Goal: Find specific page/section

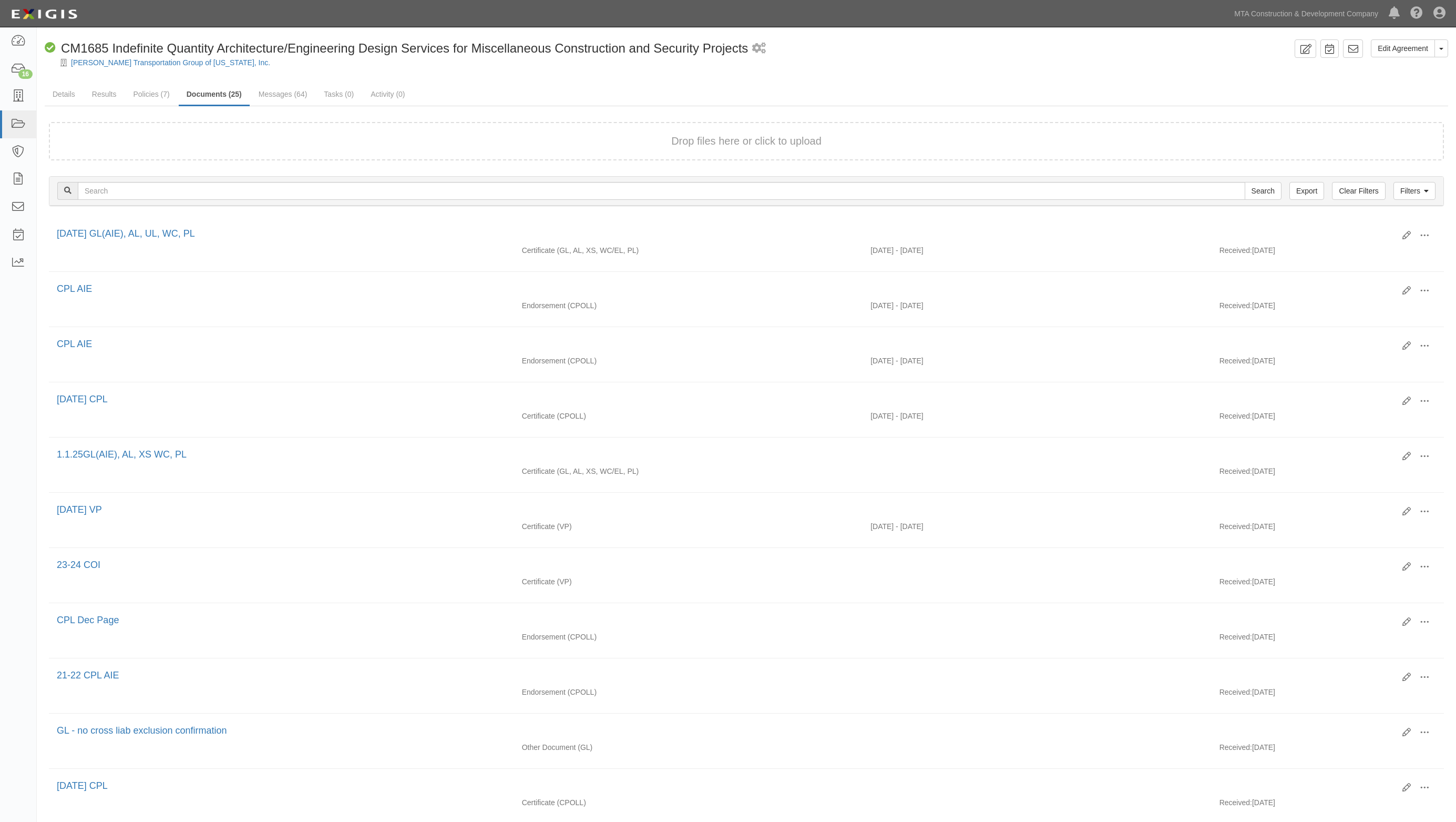
click at [853, 89] on ul "Details Results Policies (7) Documents (25) Messages (64) Tasks (0) Activity (0)" at bounding box center [746, 94] width 1404 height 22
drag, startPoint x: 647, startPoint y: 85, endPoint x: 1110, endPoint y: 3, distance: 470.2
click at [648, 85] on ul "Details Results Policies (7) Documents (25) Messages (64) Tasks (0) Activity (0)" at bounding box center [746, 94] width 1404 height 22
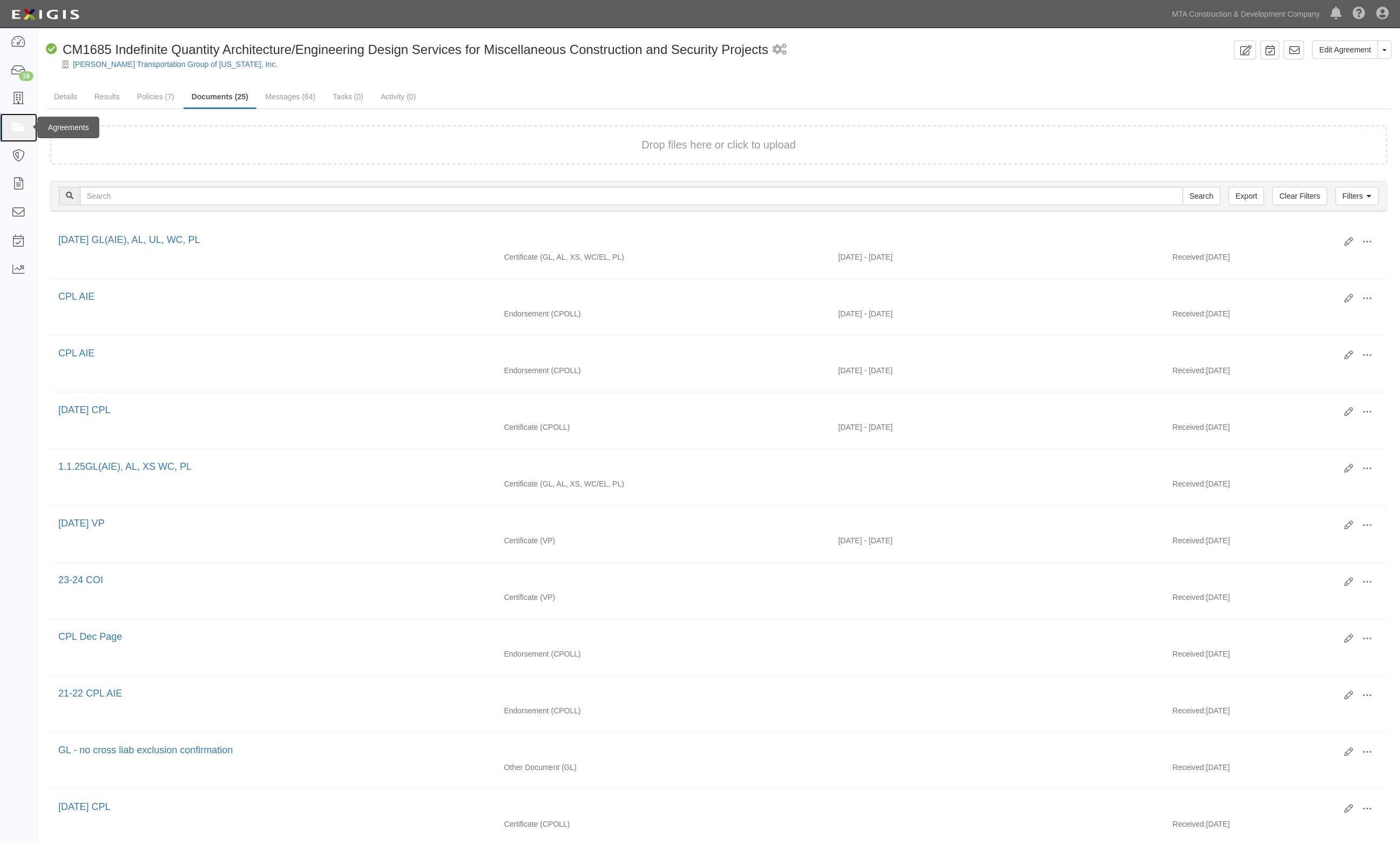
click at [20, 128] on icon at bounding box center [18, 128] width 15 height 12
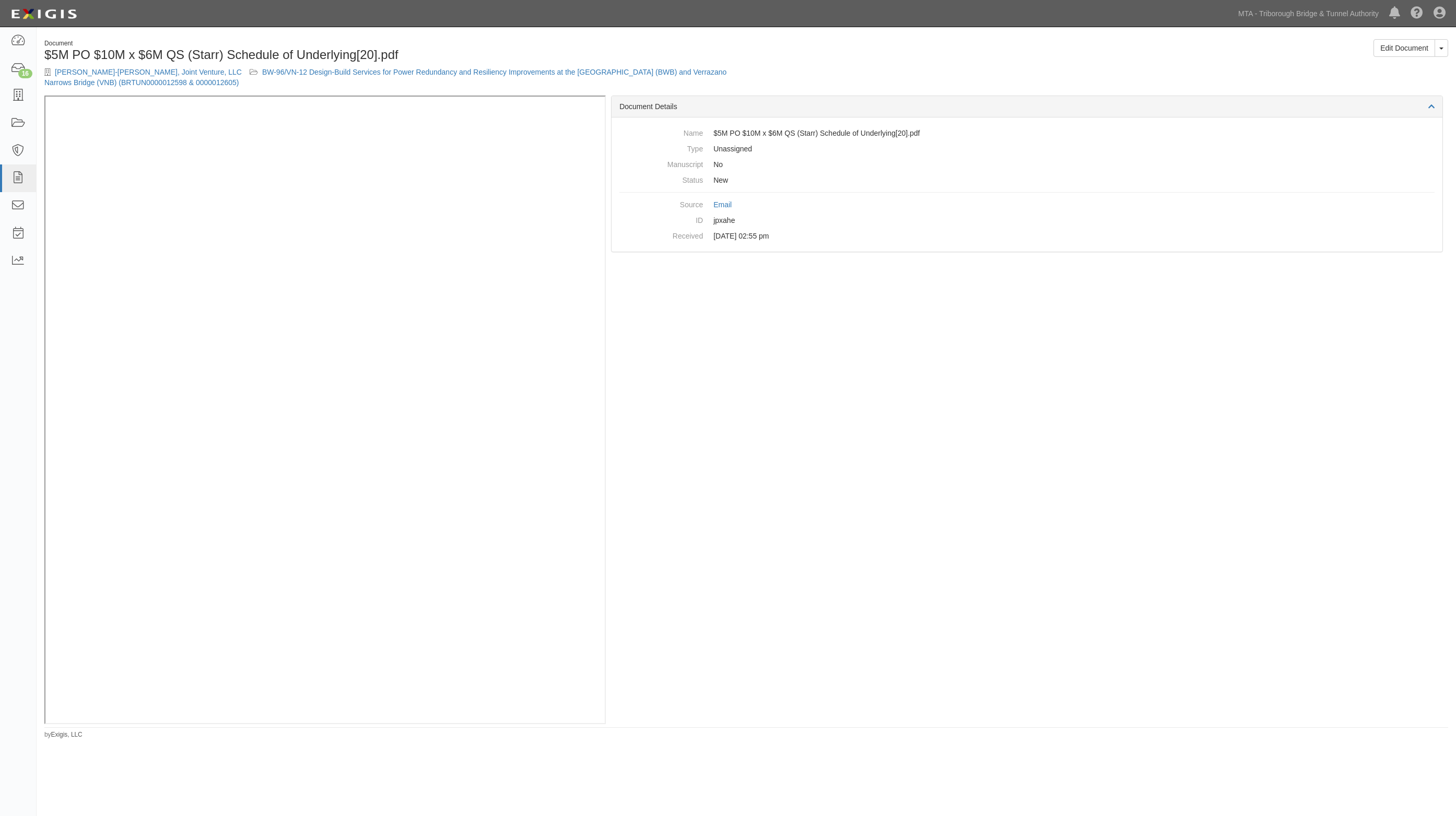
click at [1023, 310] on div "Document Details Name $5M PO $10M x $6M QS (Starr) Schedule of Underlying[20].p…" at bounding box center [1027, 410] width 842 height 629
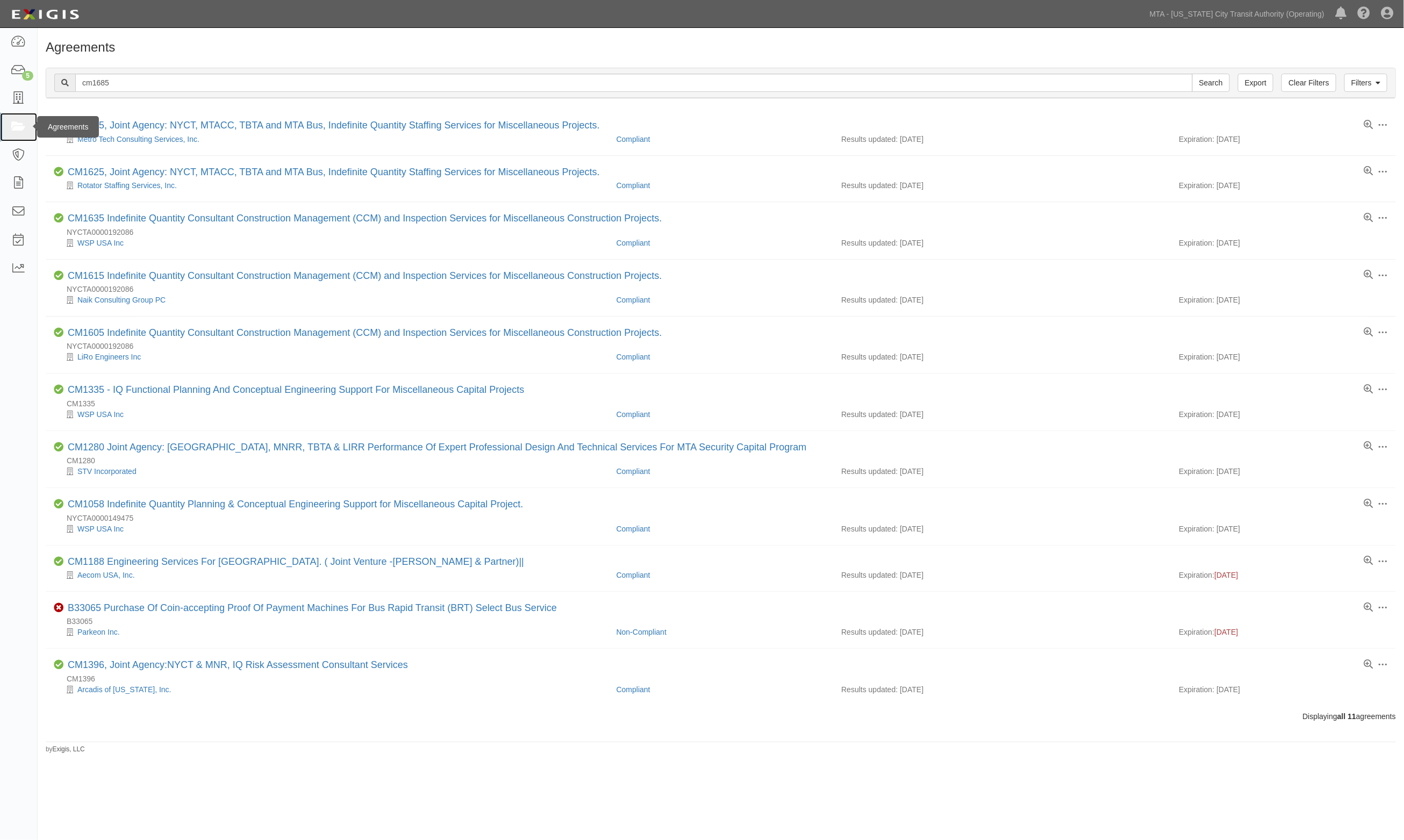
click at [9, 124] on link at bounding box center [18, 127] width 37 height 29
click at [128, 85] on input "cm1685" at bounding box center [634, 83] width 1117 height 18
